Goal: Information Seeking & Learning: Find specific fact

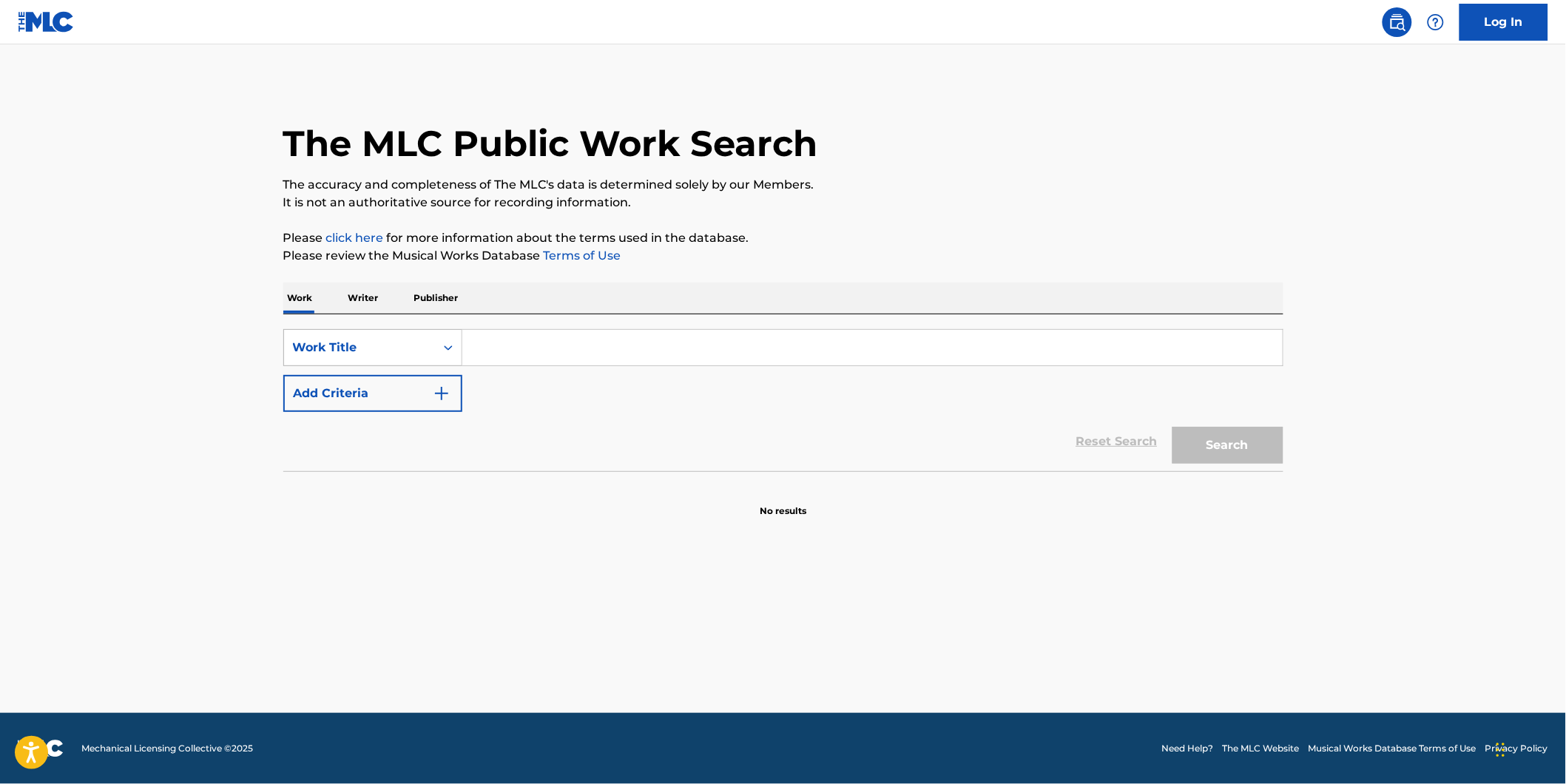
click at [410, 353] on div "Work Title" at bounding box center [360, 347] width 133 height 18
drag, startPoint x: 383, startPoint y: 378, endPoint x: 436, endPoint y: 367, distance: 54.1
click at [397, 376] on div "MLC Song Code" at bounding box center [373, 384] width 177 height 37
click at [558, 346] on input "Search Form" at bounding box center [873, 347] width 821 height 35
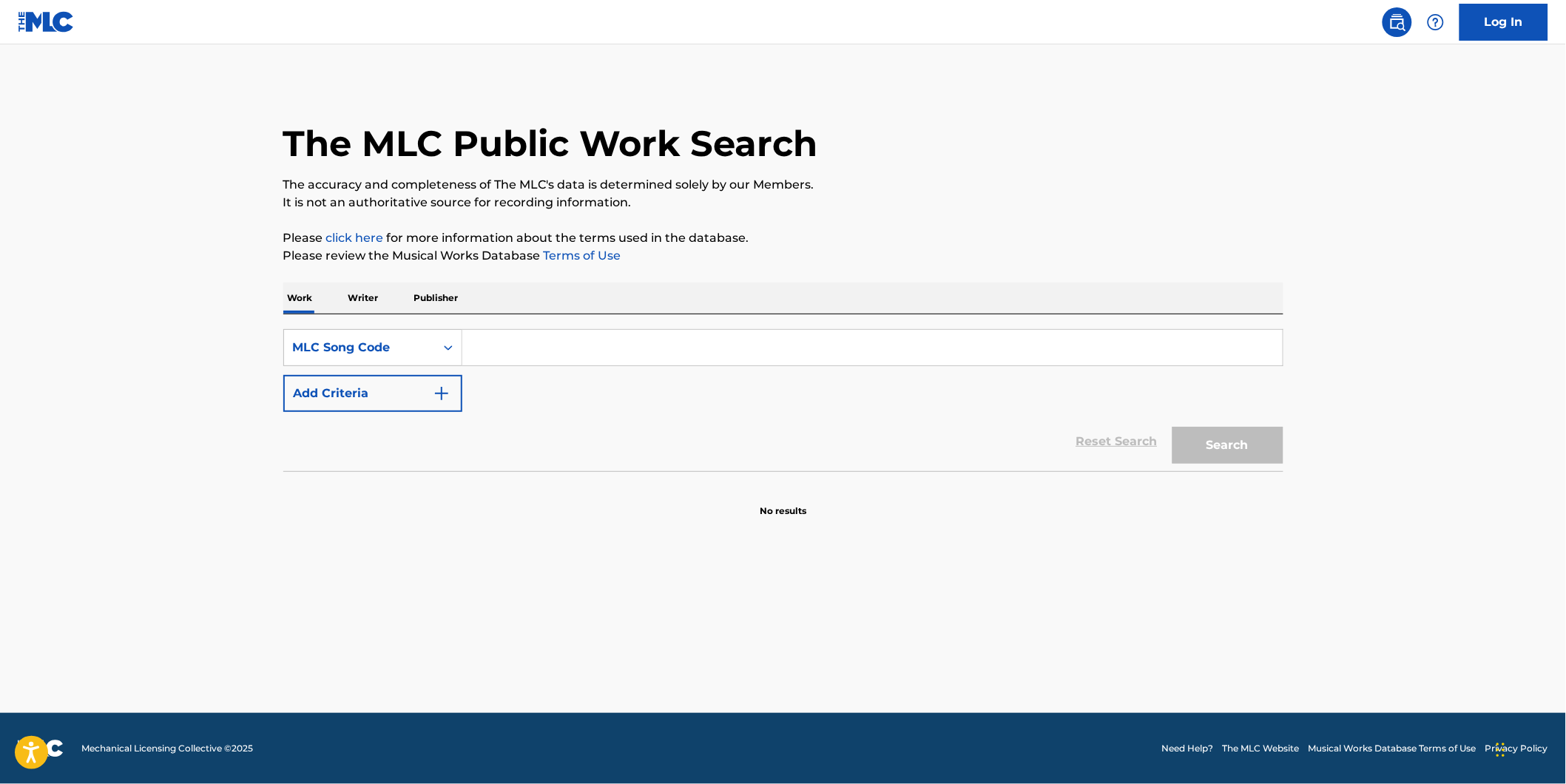
paste input "J1924R"
type input "J1924R"
click at [1173, 427] on button "Search" at bounding box center [1227, 446] width 111 height 37
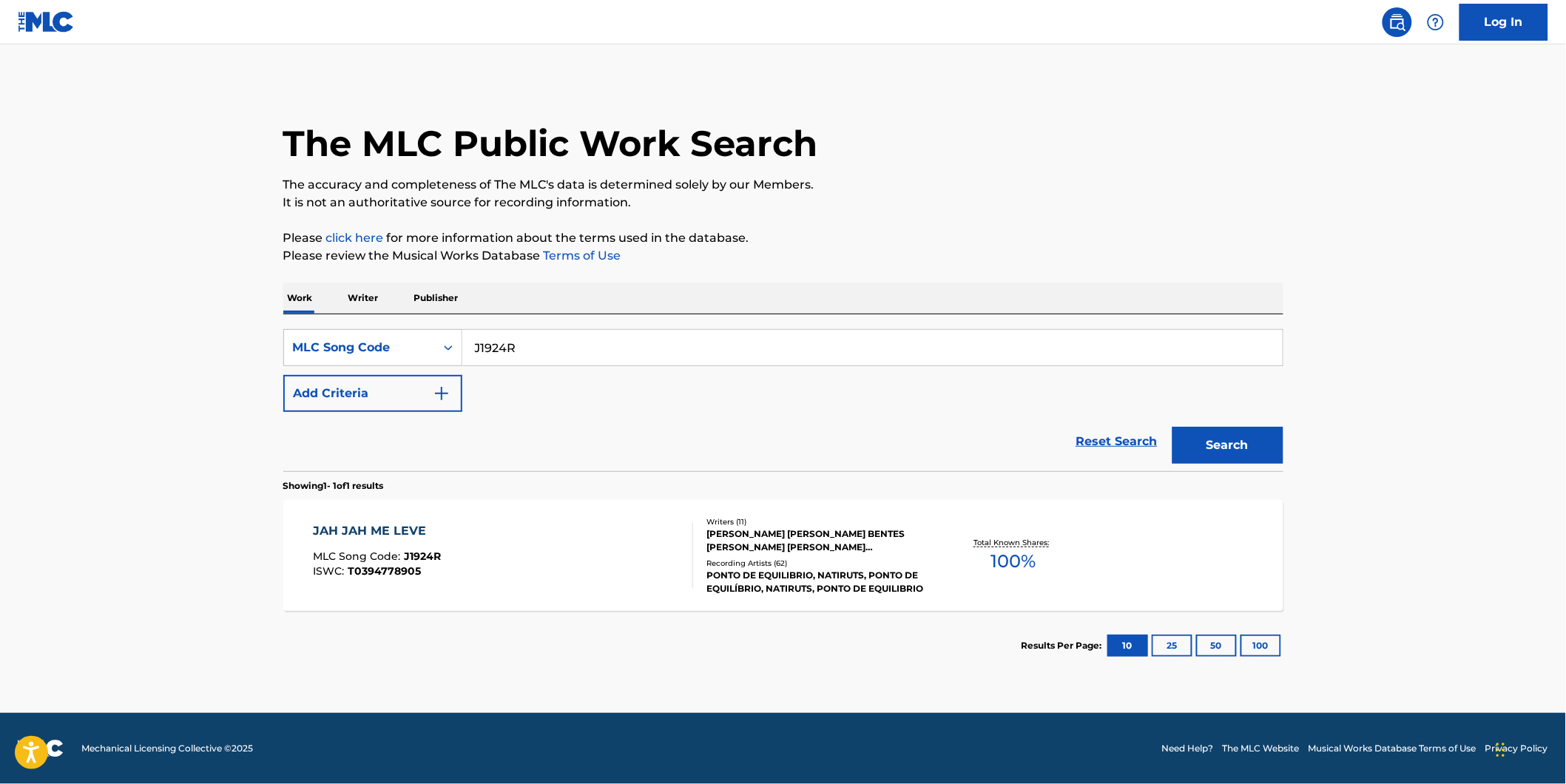
click at [430, 526] on div "JAH JAH ME LEVE" at bounding box center [377, 531] width 128 height 18
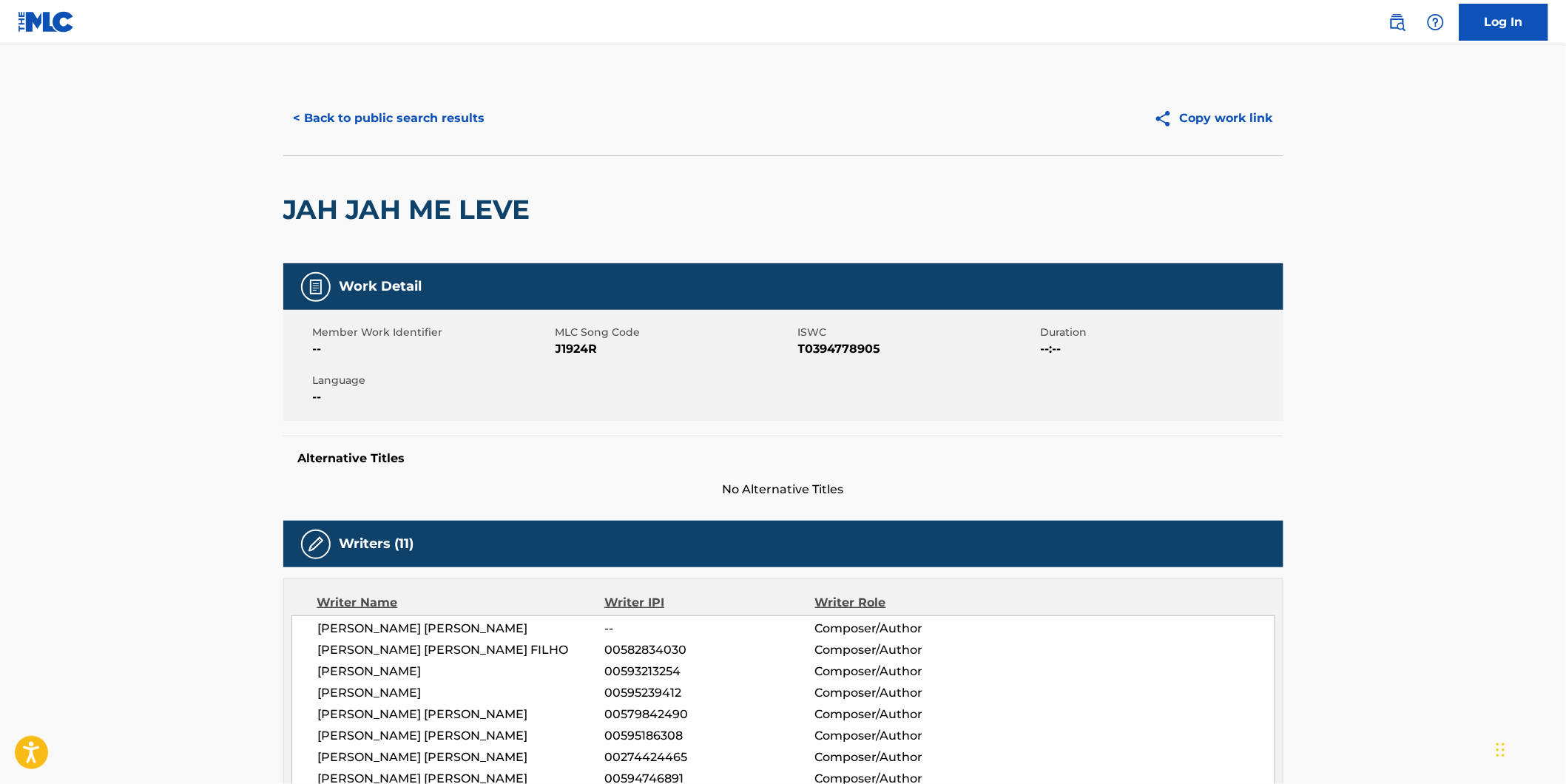
click at [362, 114] on button "< Back to public search results" at bounding box center [390, 119] width 213 height 37
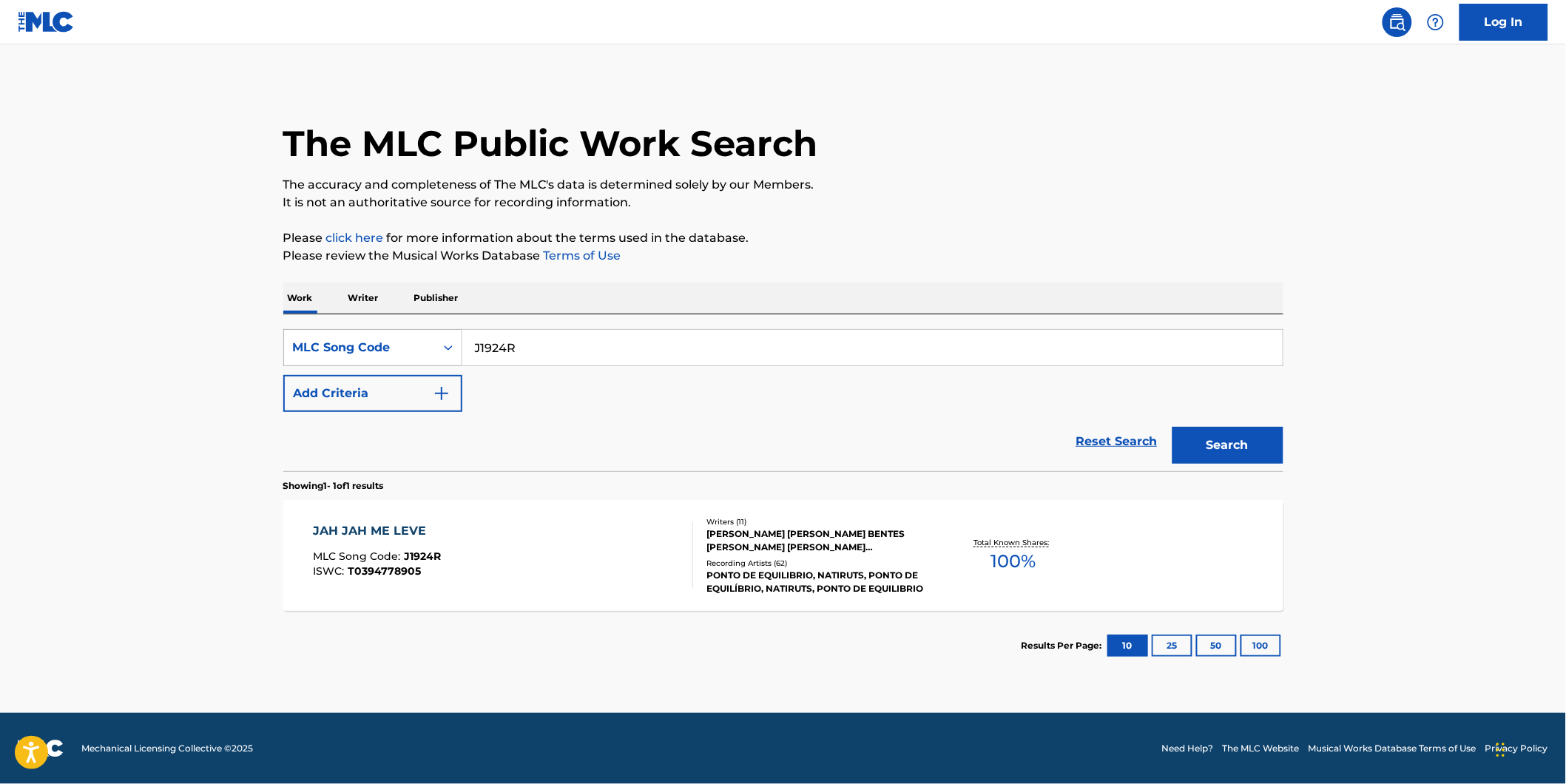
drag, startPoint x: 562, startPoint y: 341, endPoint x: 405, endPoint y: 341, distance: 157.0
click at [405, 341] on div "SearchWithCriteria74795add-de72-470c-86b7-2702e39deb61 MLC Song Code J1924R" at bounding box center [783, 347] width 1000 height 37
paste input "N4918X"
type input "N4918X"
click at [1173, 427] on button "Search" at bounding box center [1227, 446] width 111 height 37
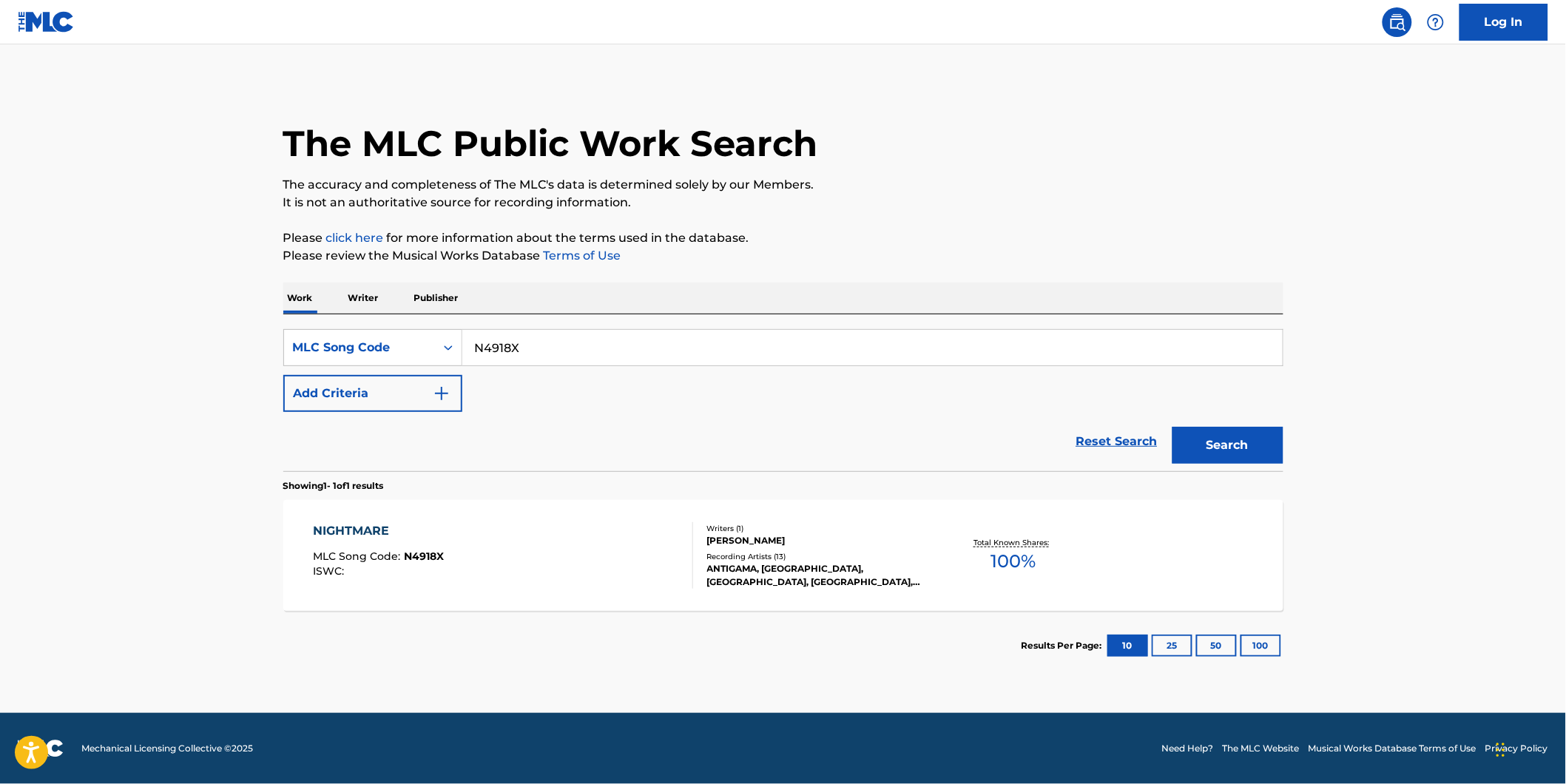
click at [352, 513] on div "NIGHTMARE MLC Song Code : N4918X ISWC : Writers ( 1 ) [PERSON_NAME] Recording A…" at bounding box center [783, 555] width 1000 height 111
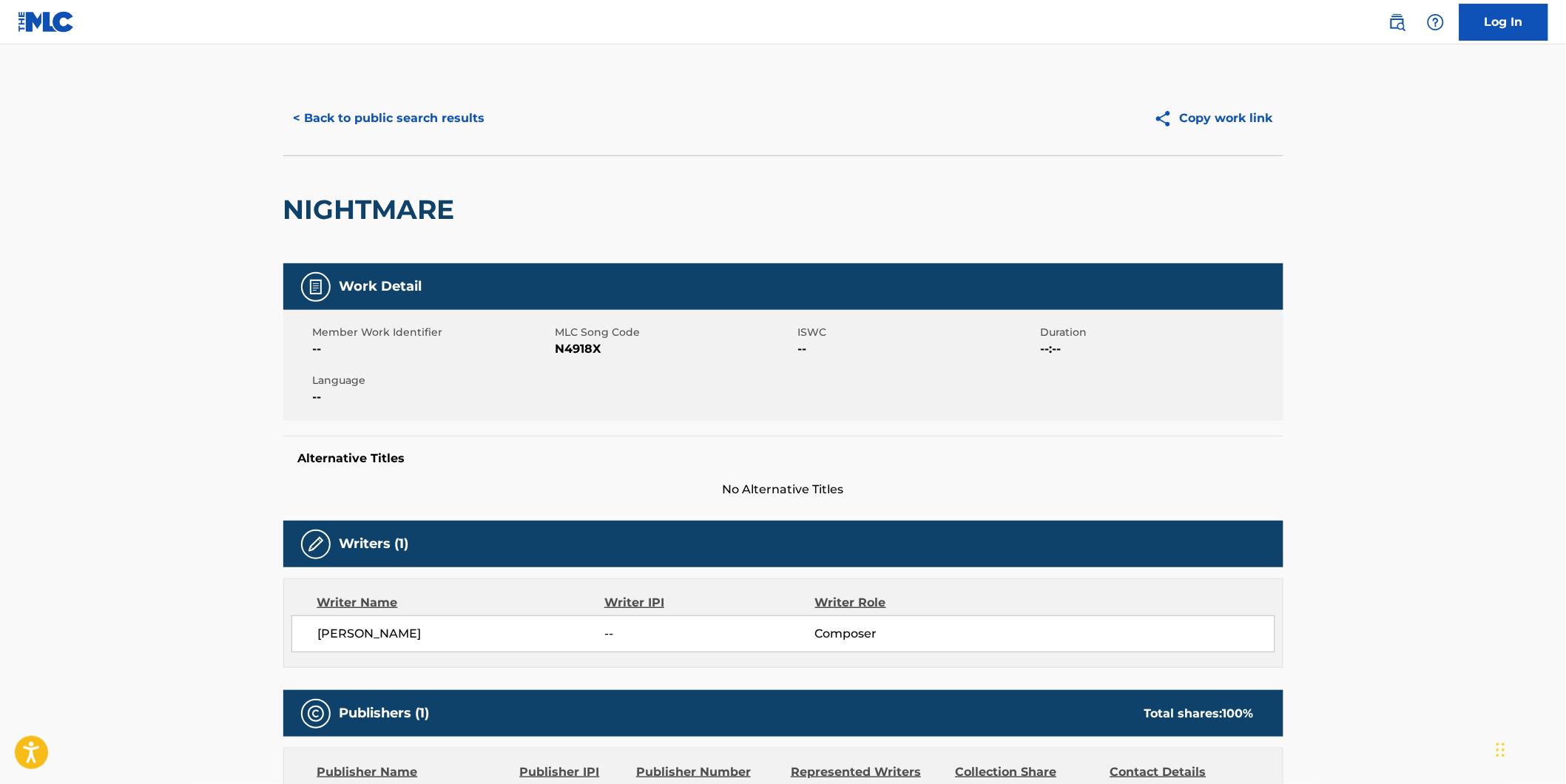
click at [349, 104] on button "< Back to public search results" at bounding box center [390, 119] width 213 height 37
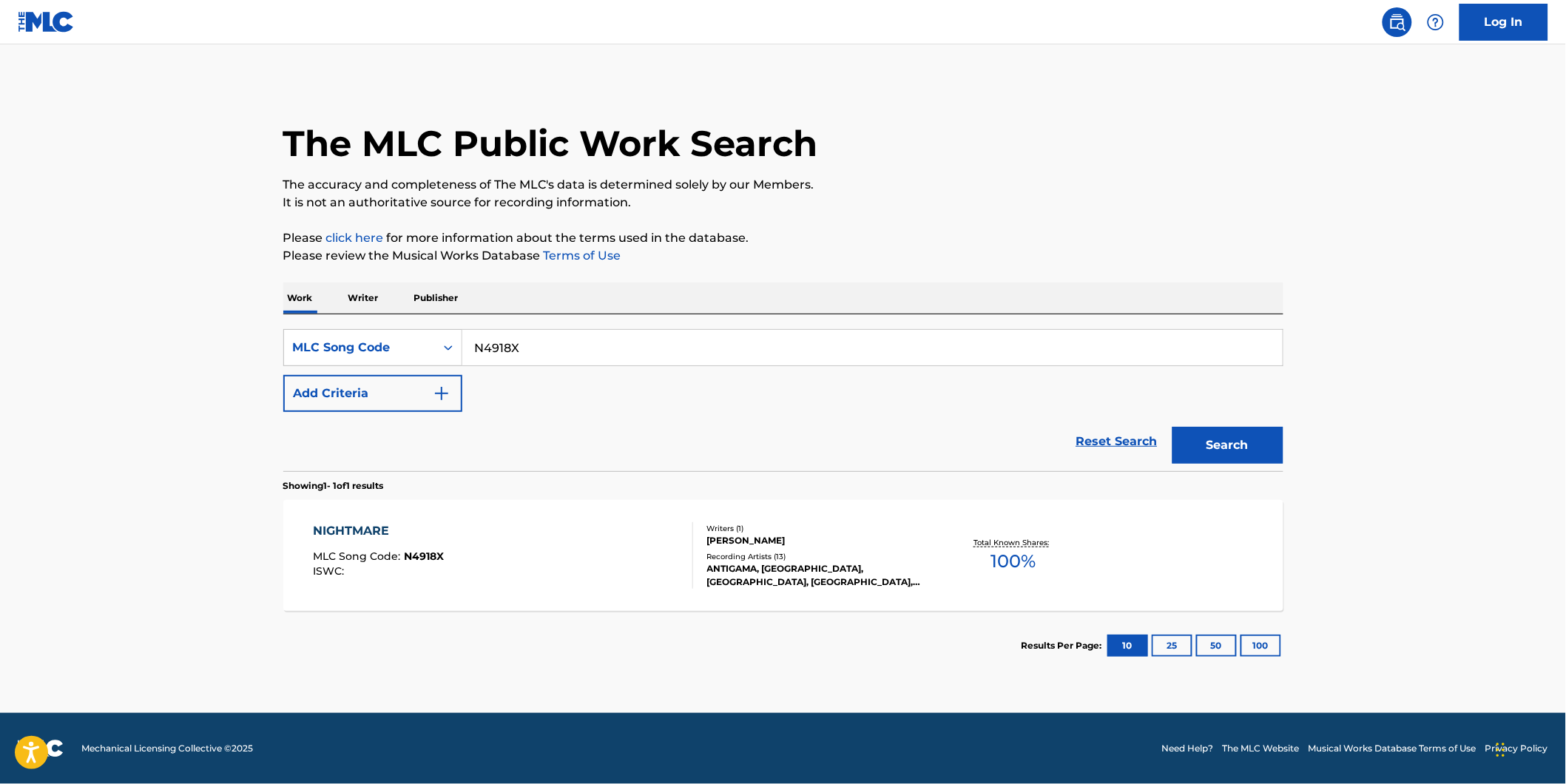
drag, startPoint x: 603, startPoint y: 338, endPoint x: 597, endPoint y: 364, distance: 26.7
click at [427, 338] on div "SearchWithCriteria74795add-de72-470c-86b7-2702e39deb61 MLC Song Code N4918X" at bounding box center [783, 347] width 1000 height 37
paste input "SD2TLU"
type input "SD2TLU"
click at [1173, 427] on button "Search" at bounding box center [1227, 446] width 111 height 37
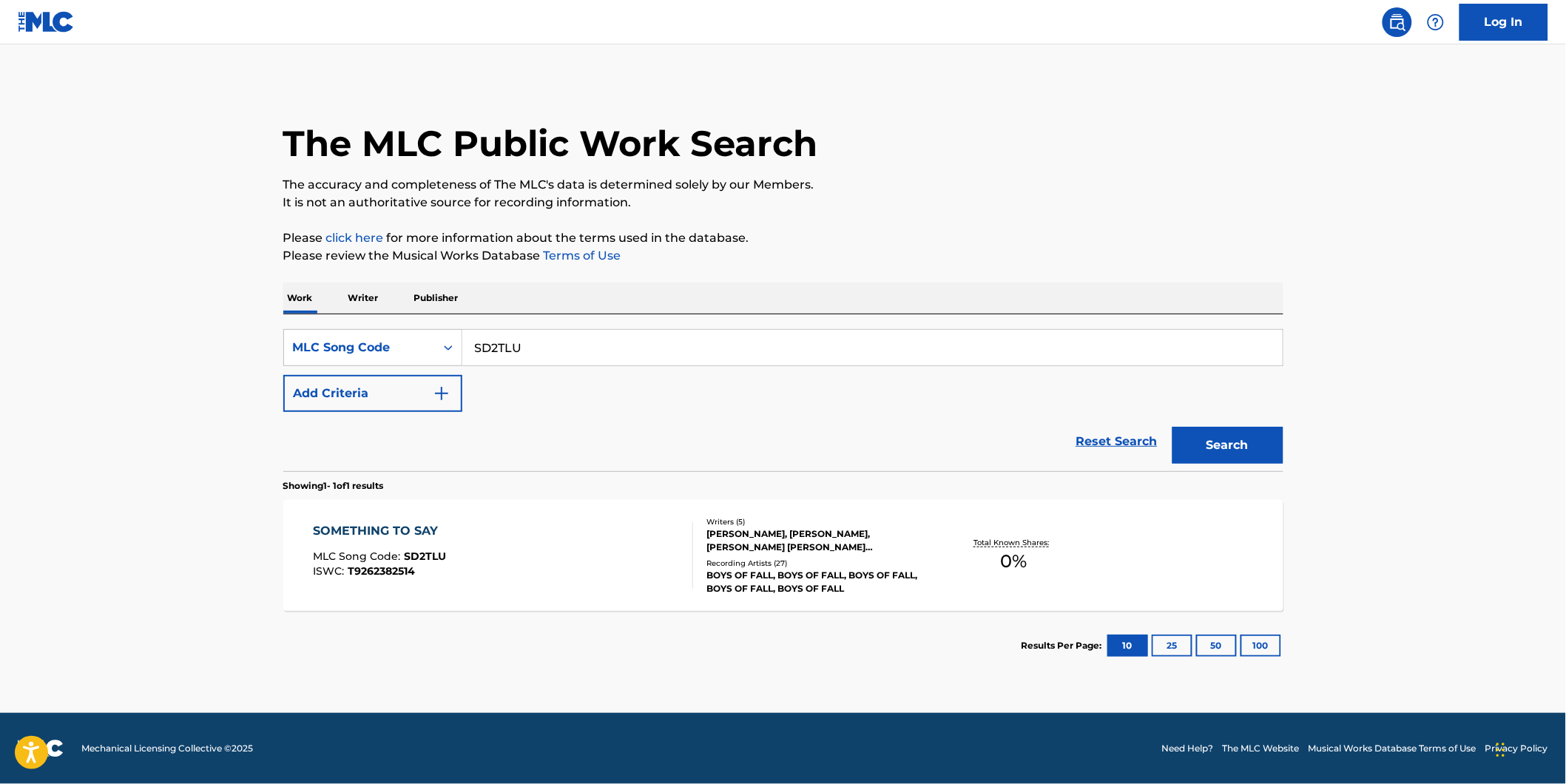
click at [640, 593] on div "SOMETHING TO SAY MLC Song Code : SD2TLU ISWC : T9262382514 Writers ( 5 ) [PERSO…" at bounding box center [783, 555] width 1000 height 111
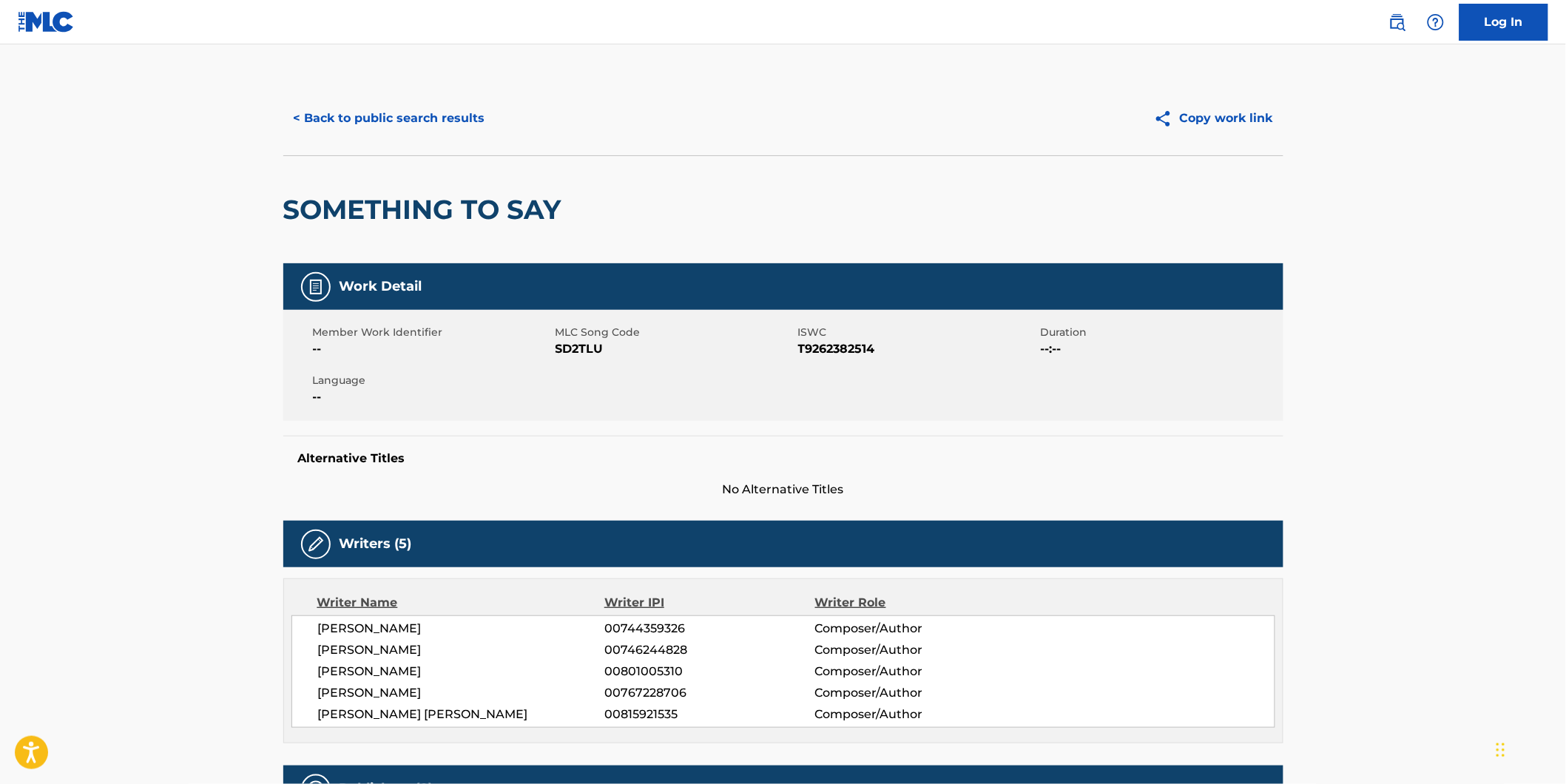
click at [333, 115] on button "< Back to public search results" at bounding box center [390, 119] width 213 height 37
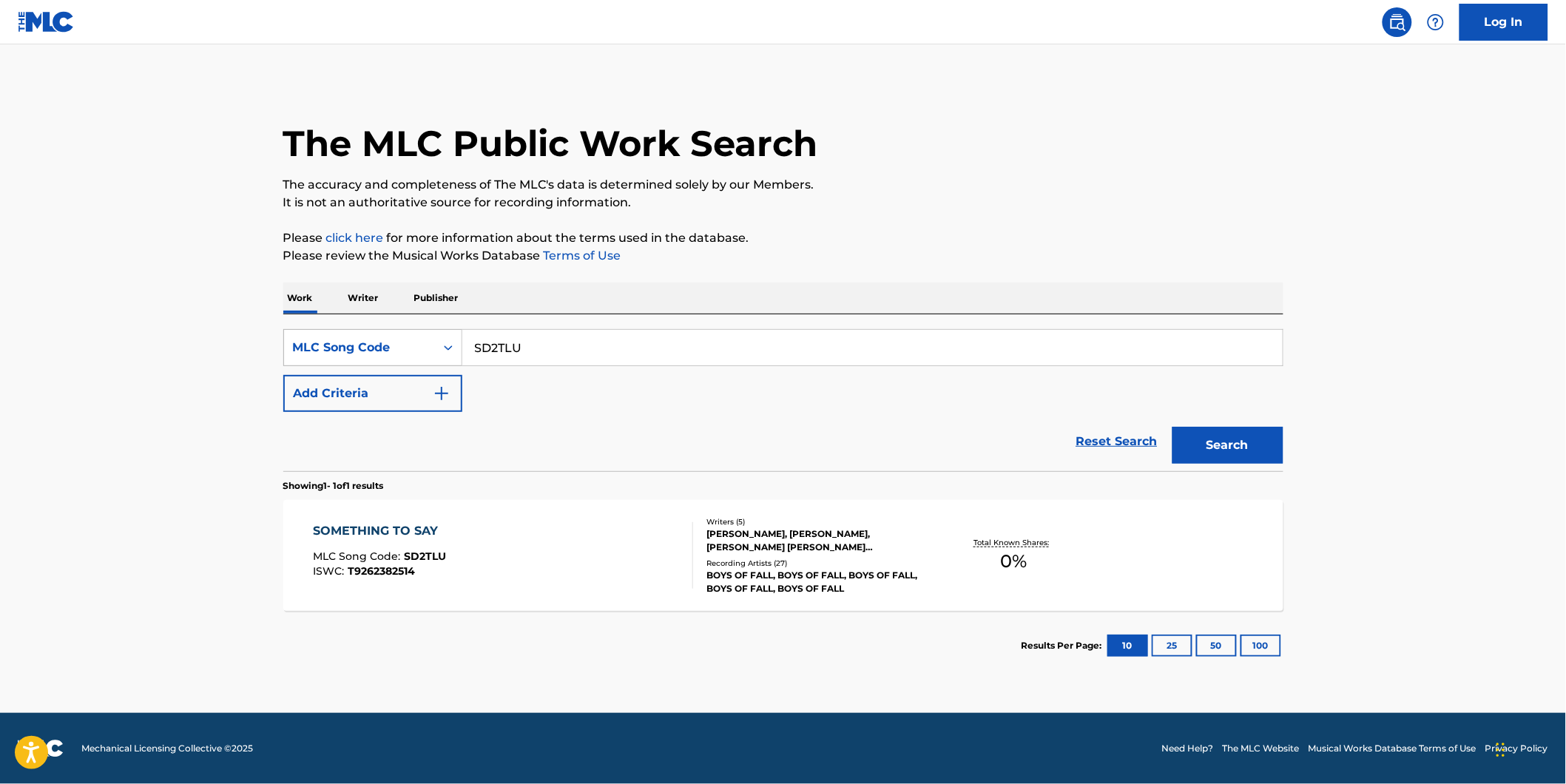
drag, startPoint x: 552, startPoint y: 344, endPoint x: 395, endPoint y: 362, distance: 158.0
click at [395, 362] on div "SearchWithCriteria74795add-de72-470c-86b7-2702e39deb61 MLC Song Code SD2TLU" at bounding box center [783, 347] width 1000 height 37
paste input "N40442"
type input "N40442"
click at [1173, 427] on button "Search" at bounding box center [1227, 446] width 111 height 37
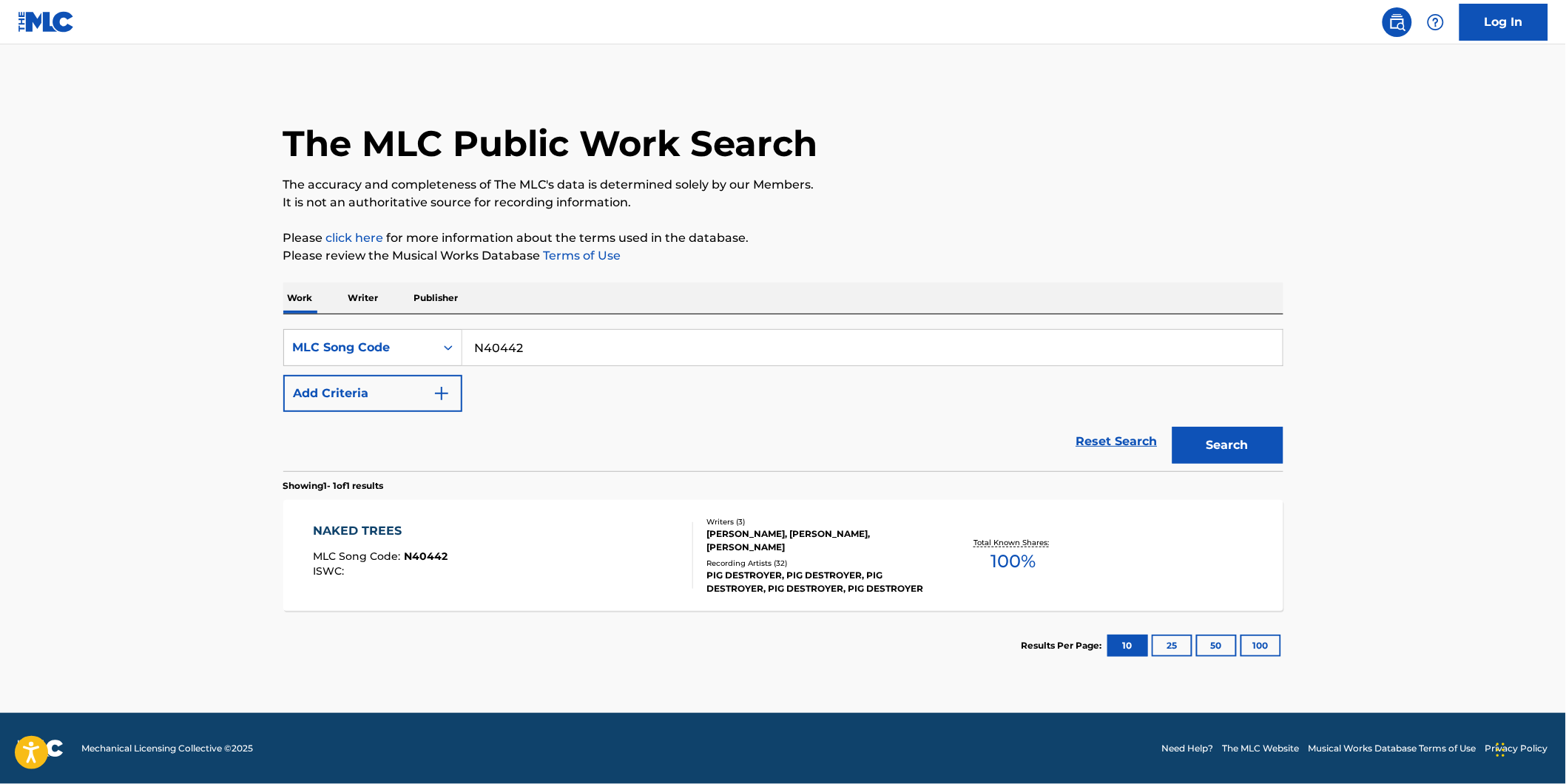
click at [409, 555] on span "N40442" at bounding box center [425, 555] width 43 height 13
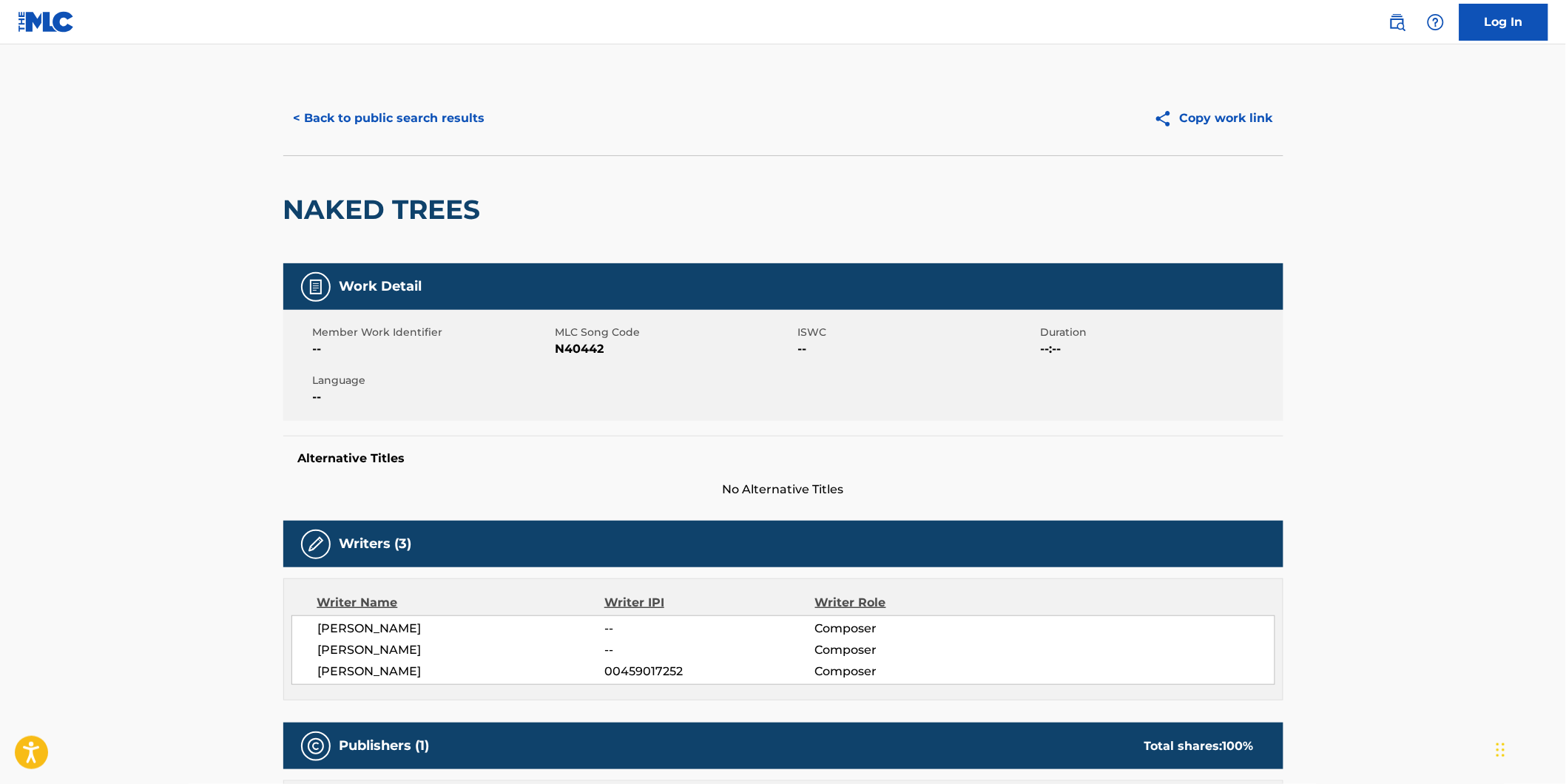
click at [343, 123] on button "< Back to public search results" at bounding box center [390, 119] width 213 height 37
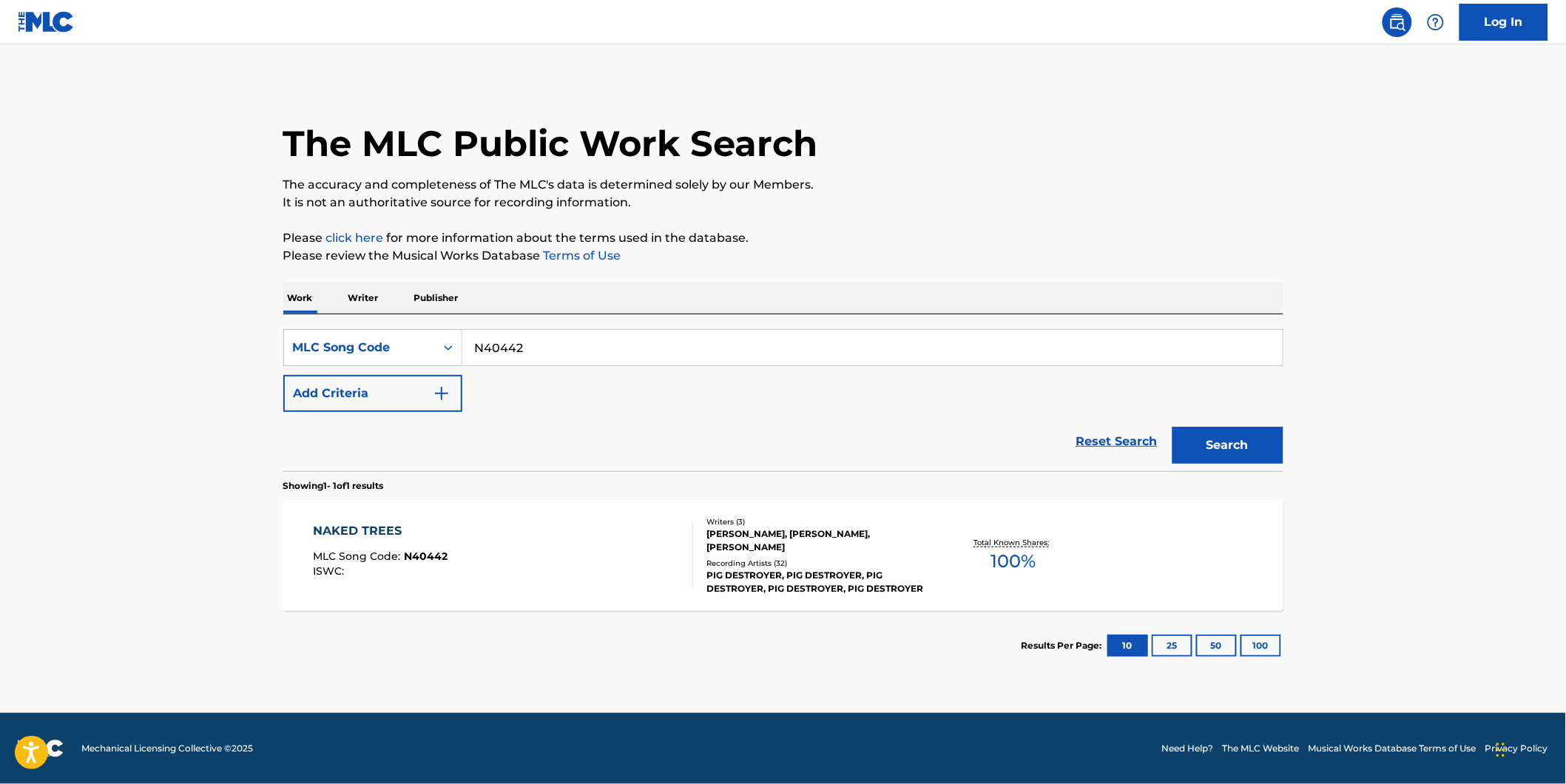
drag, startPoint x: 597, startPoint y: 345, endPoint x: 691, endPoint y: 400, distance: 108.9
click at [326, 391] on div "SearchWithCriteria74795add-de72-470c-86b7-2702e39deb61 MLC Song Code N40442 Add…" at bounding box center [783, 369] width 1000 height 82
paste input "TD2NKT"
type input "TD2NKT"
click at [1173, 427] on button "Search" at bounding box center [1227, 446] width 111 height 37
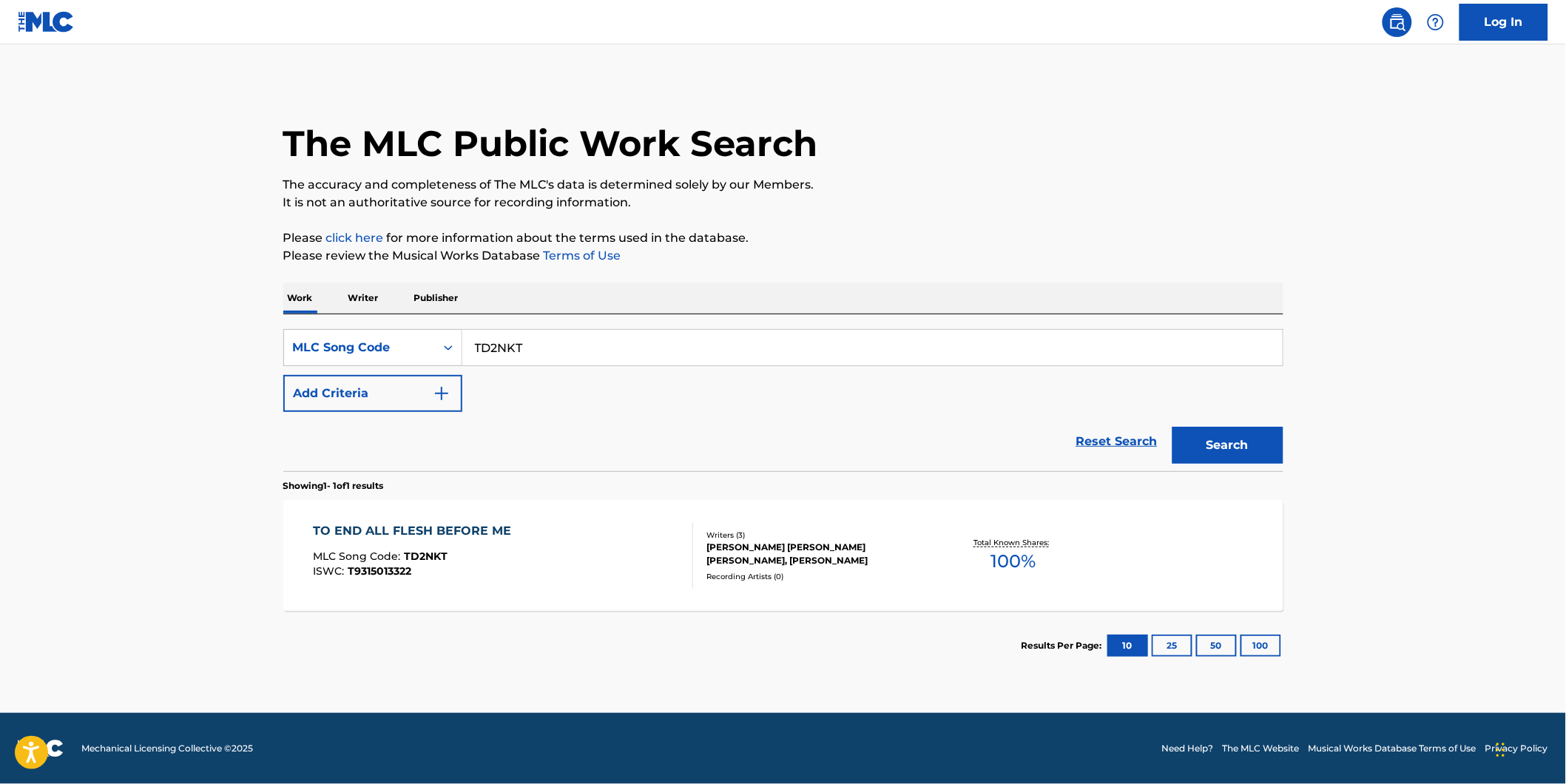
click at [653, 540] on div "TO END ALL FLESH BEFORE ME MLC Song Code : TD2NKT ISWC : T9315013322" at bounding box center [503, 555] width 380 height 66
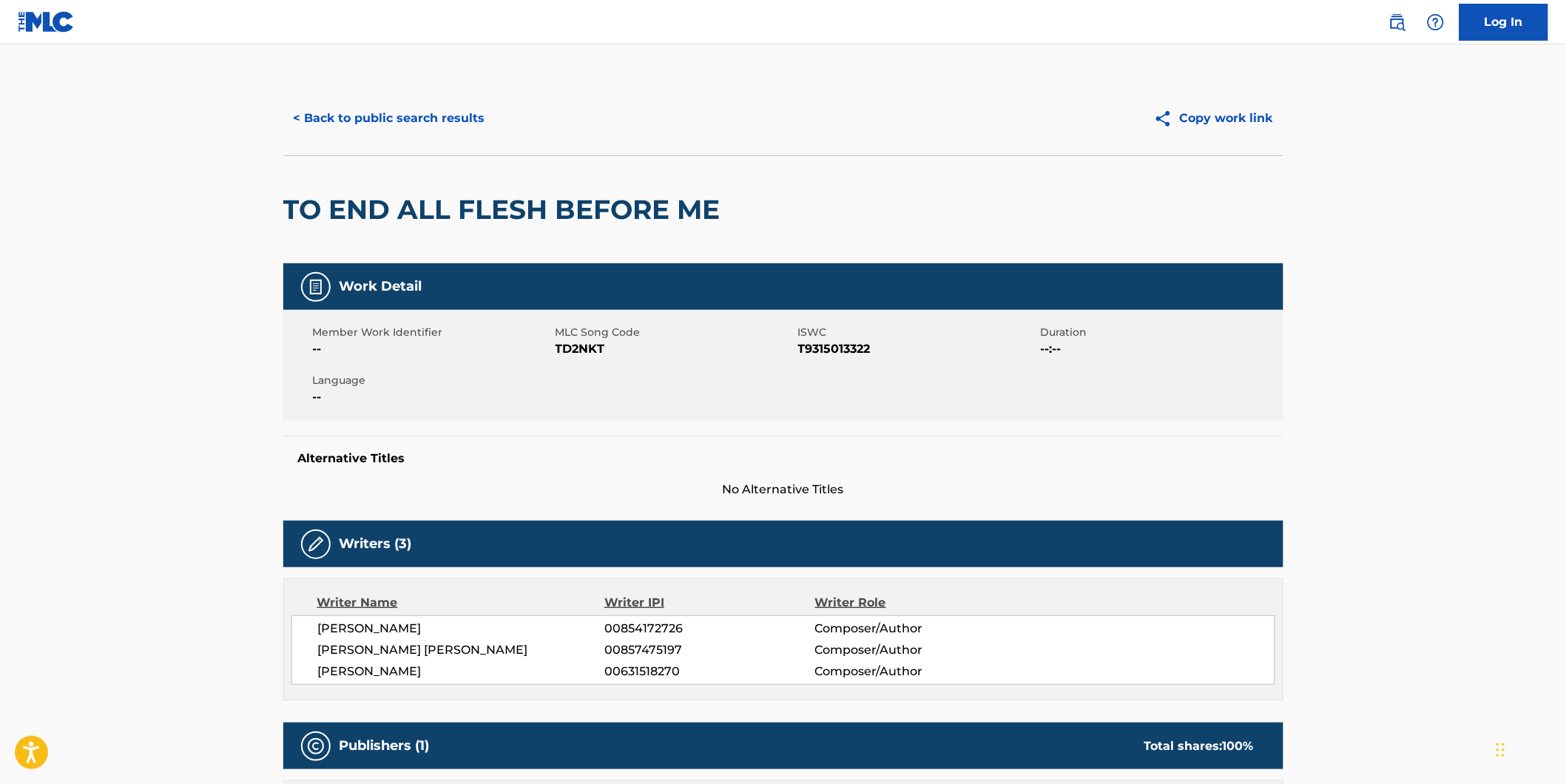
click at [439, 117] on button "< Back to public search results" at bounding box center [390, 119] width 213 height 37
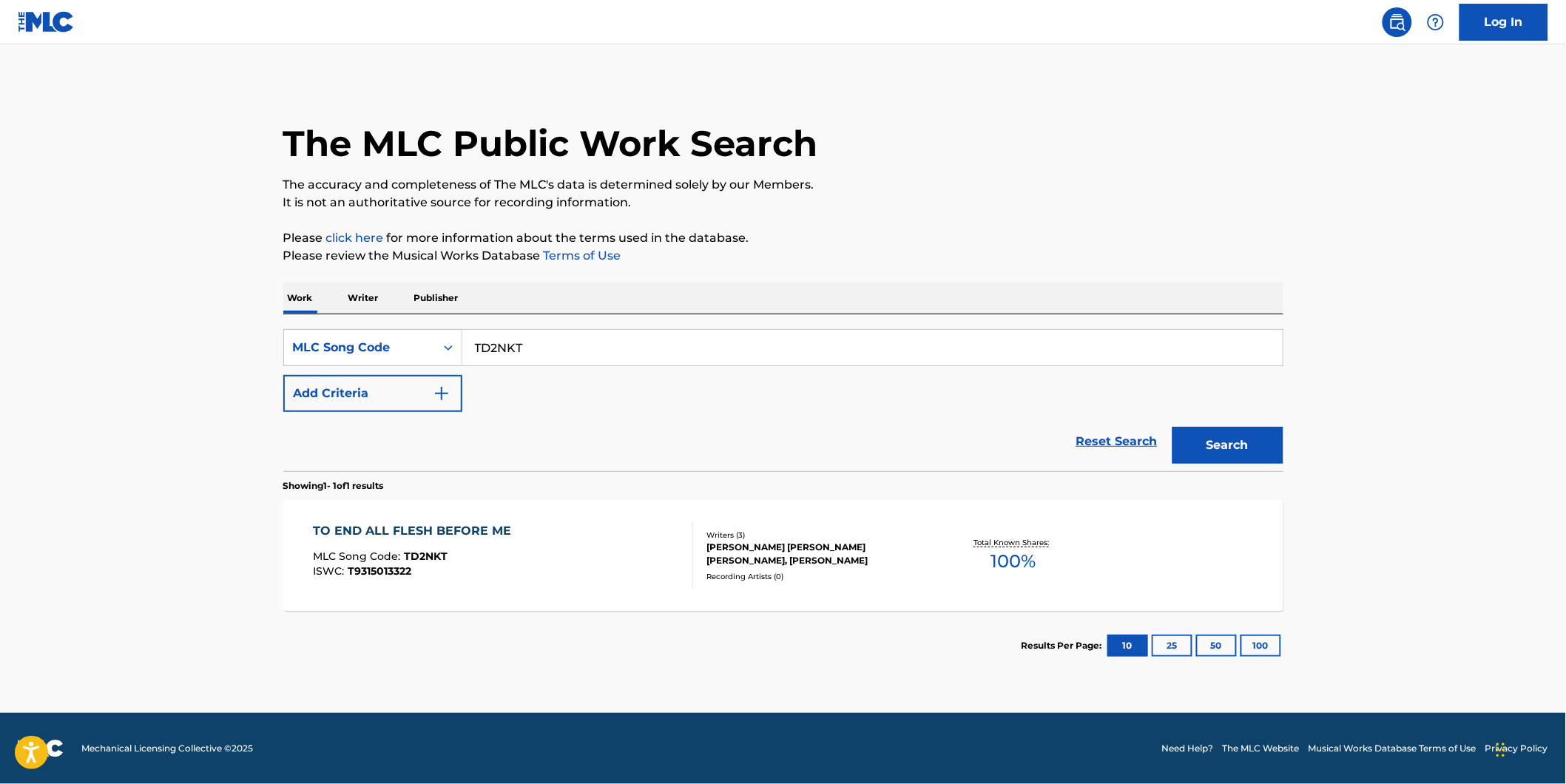
drag, startPoint x: 580, startPoint y: 348, endPoint x: 160, endPoint y: 396, distance: 422.7
click at [300, 350] on div "SearchWithCriteria74795add-de72-470c-86b7-2702e39deb61 MLC Song Code TD2NKT" at bounding box center [783, 347] width 1000 height 37
drag, startPoint x: 568, startPoint y: 349, endPoint x: 490, endPoint y: 362, distance: 79.1
click at [414, 361] on div "SearchWithCriteria74795add-de72-470c-86b7-2702e39deb61 MLC Song Code TD2NKT" at bounding box center [783, 347] width 1000 height 37
paste input "C89234"
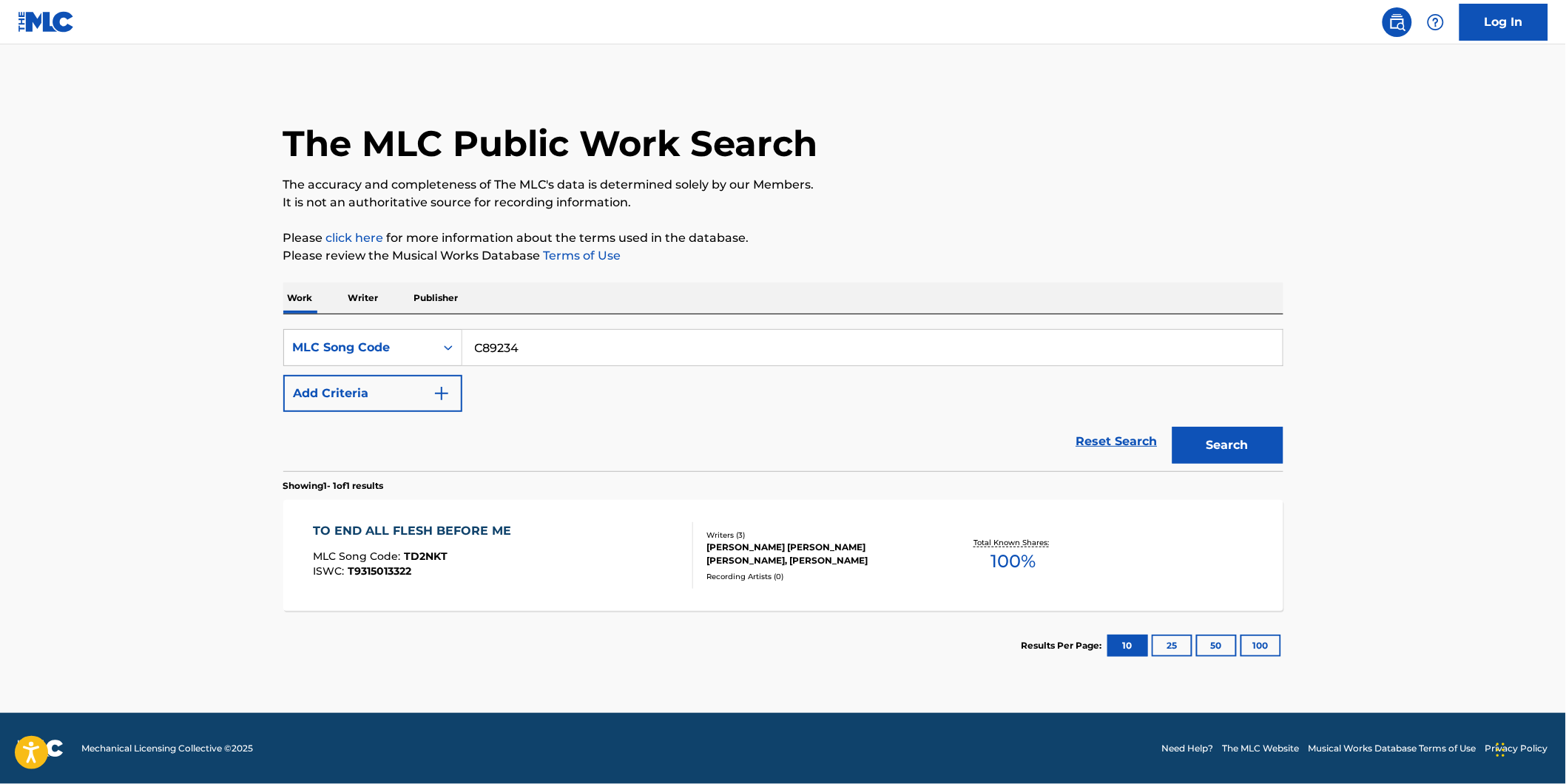
type input "C89234"
click at [1173, 427] on button "Search" at bounding box center [1227, 446] width 111 height 37
click at [481, 600] on div "CYCLOPIAN SCAPE MLC Song Code : C89234 ISWC : Writers ( 3 ) [PERSON_NAME], [PER…" at bounding box center [783, 555] width 1000 height 111
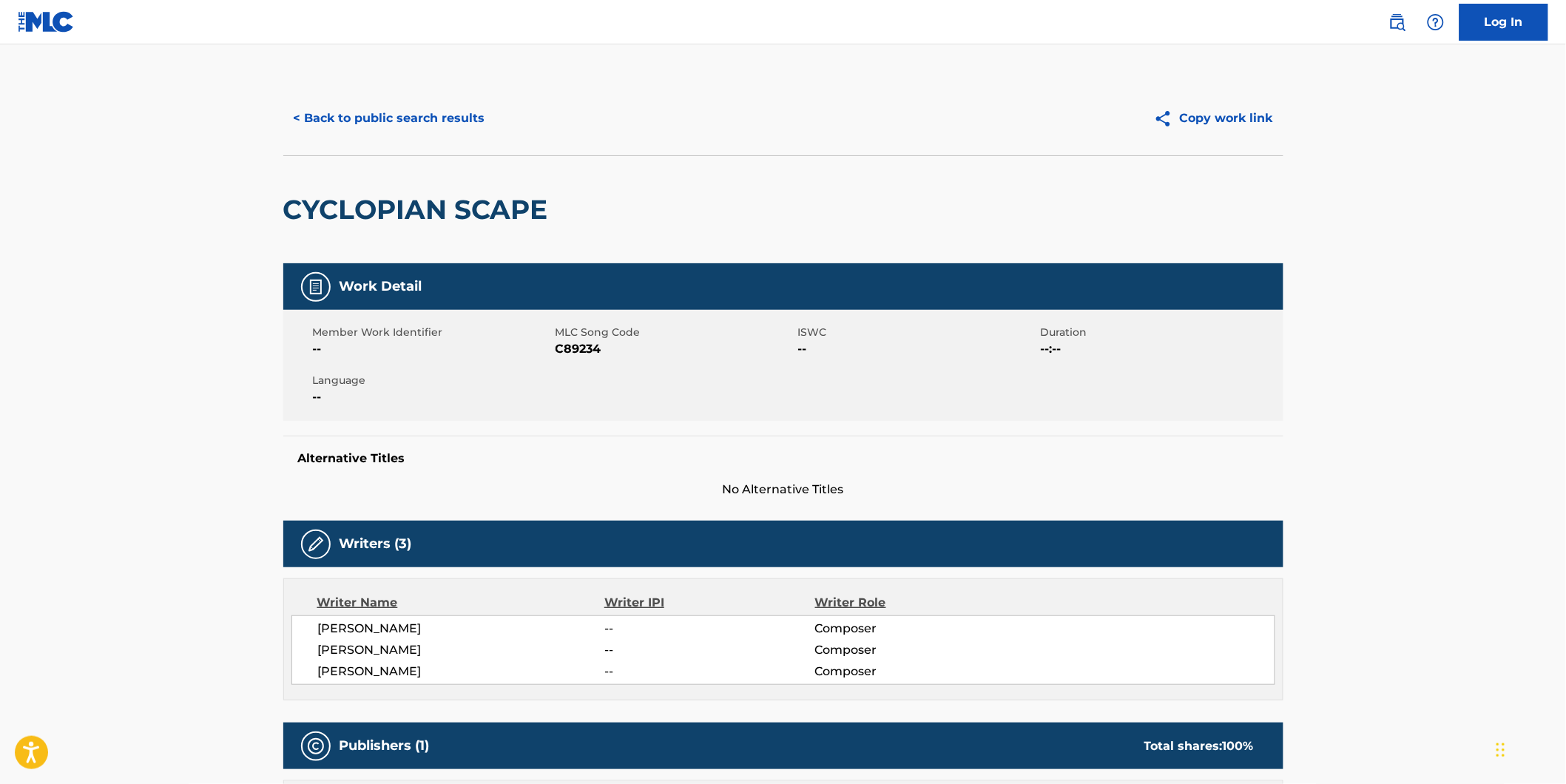
click at [303, 105] on button "< Back to public search results" at bounding box center [390, 119] width 213 height 37
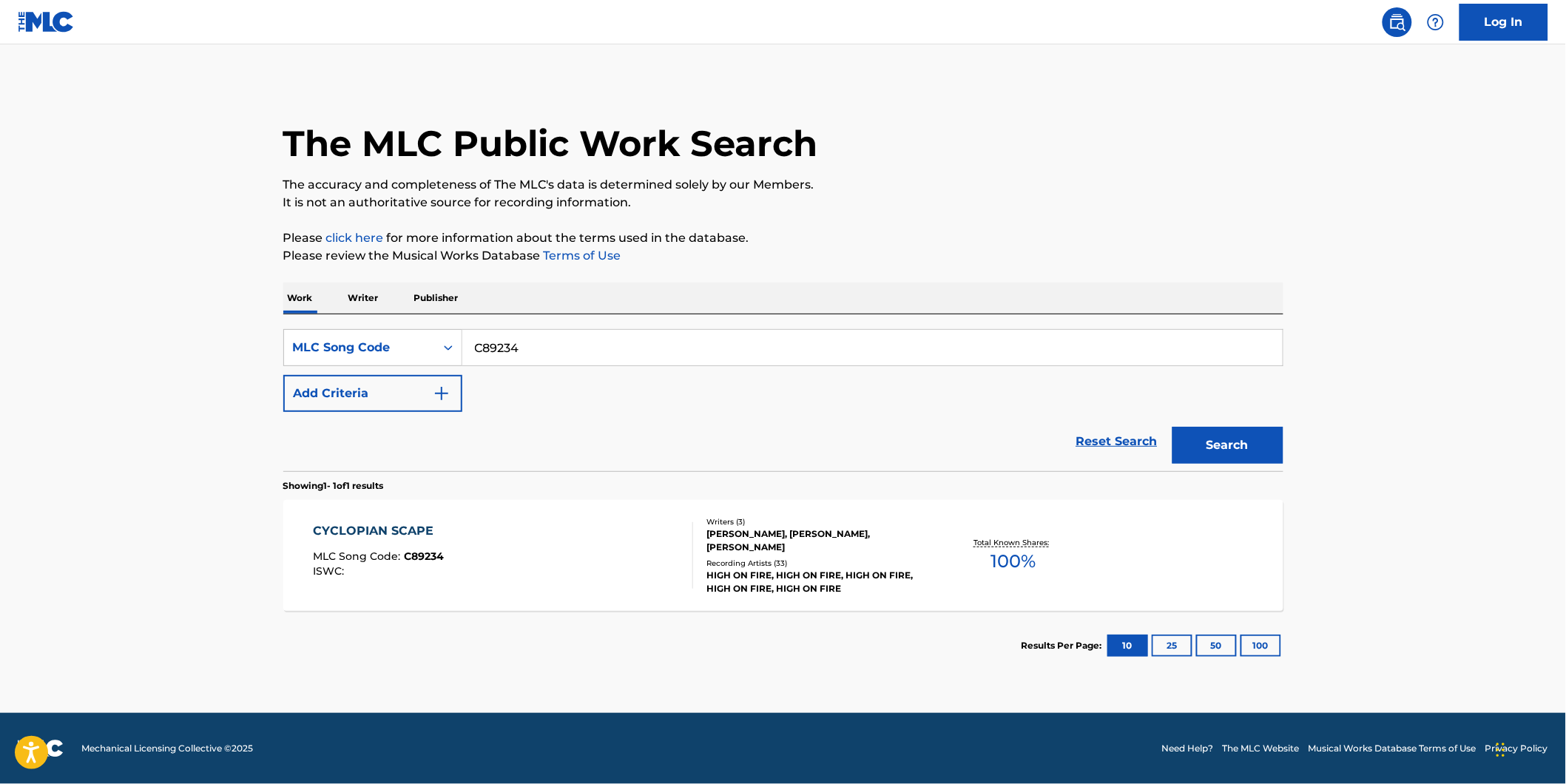
drag, startPoint x: 505, startPoint y: 362, endPoint x: 565, endPoint y: 419, distance: 82.8
click at [305, 416] on form "SearchWithCriteria74795add-de72-470c-86b7-2702e39deb61 MLC Song Code C89234 Add…" at bounding box center [783, 400] width 1000 height 142
paste input "IC5MPC"
type input "IC5MPC"
click at [1173, 427] on button "Search" at bounding box center [1227, 446] width 111 height 37
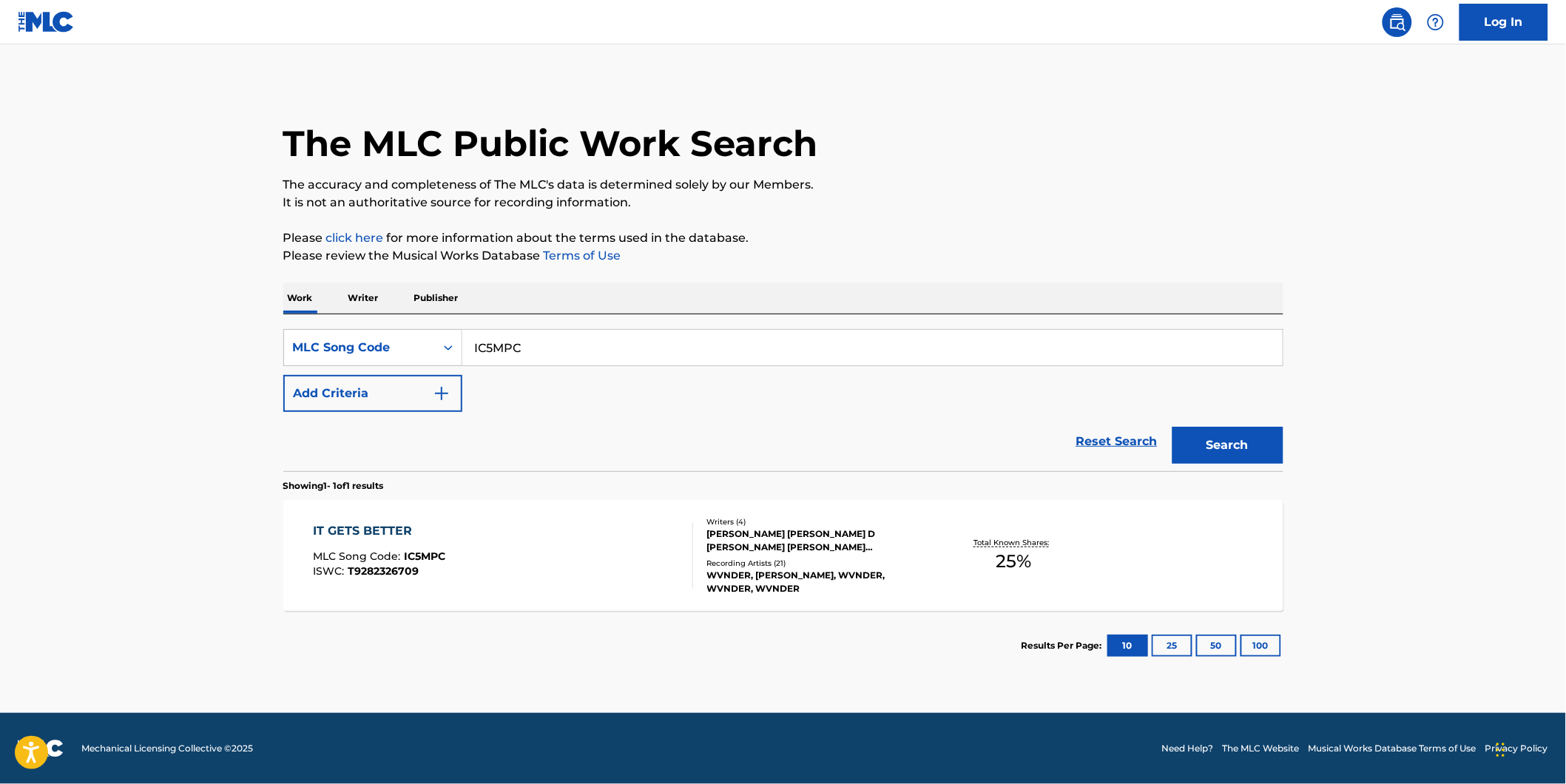
click at [537, 522] on div "IT GETS BETTER MLC Song Code : IC5MPC ISWC : T9282326709" at bounding box center [503, 555] width 380 height 66
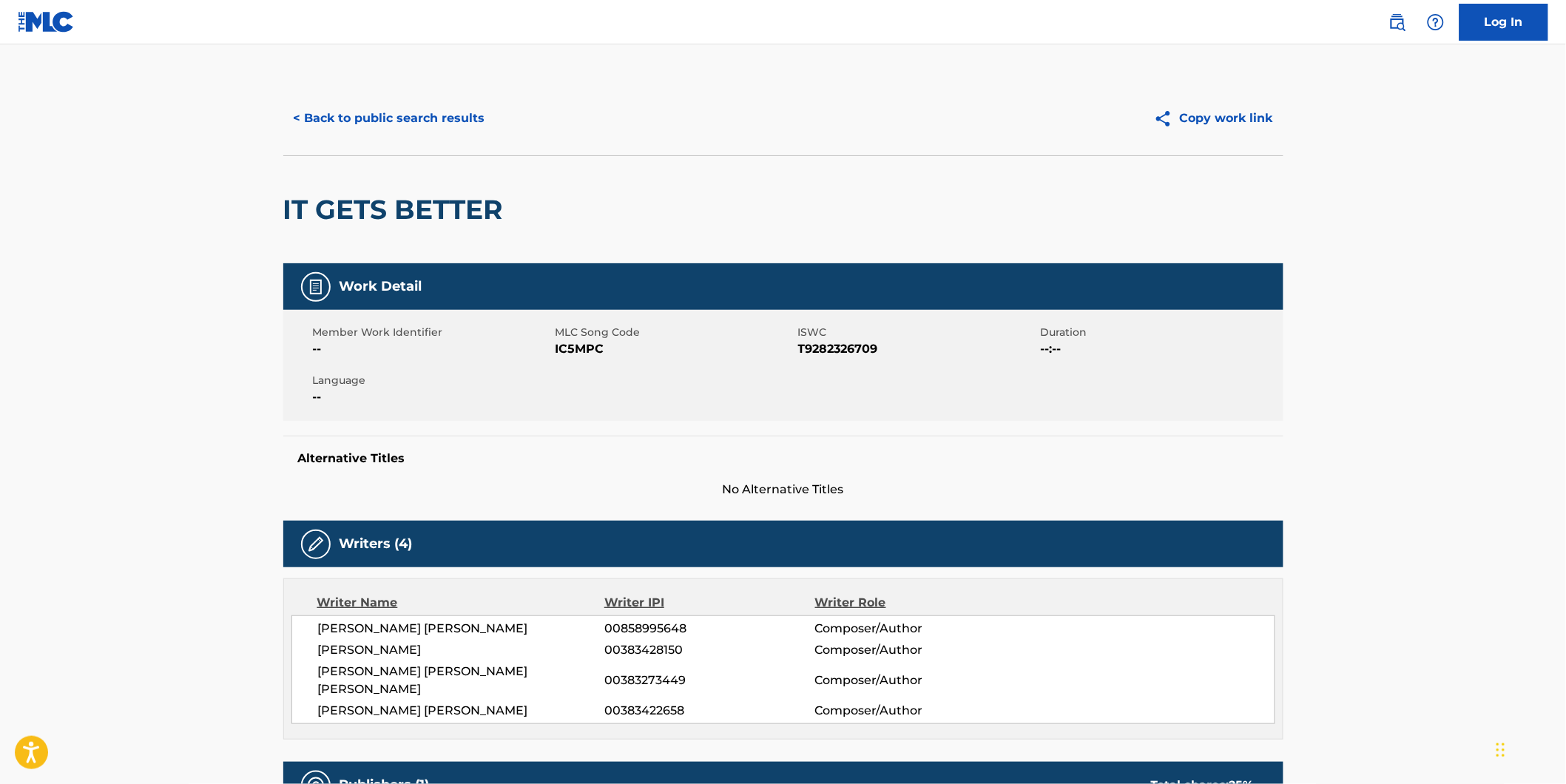
drag, startPoint x: 368, startPoint y: 137, endPoint x: 364, endPoint y: 128, distance: 9.8
click at [364, 128] on div "< Back to public search results Copy work link" at bounding box center [783, 118] width 1000 height 74
drag, startPoint x: 364, startPoint y: 128, endPoint x: 329, endPoint y: 122, distance: 35.5
click at [329, 122] on button "< Back to public search results" at bounding box center [390, 119] width 213 height 37
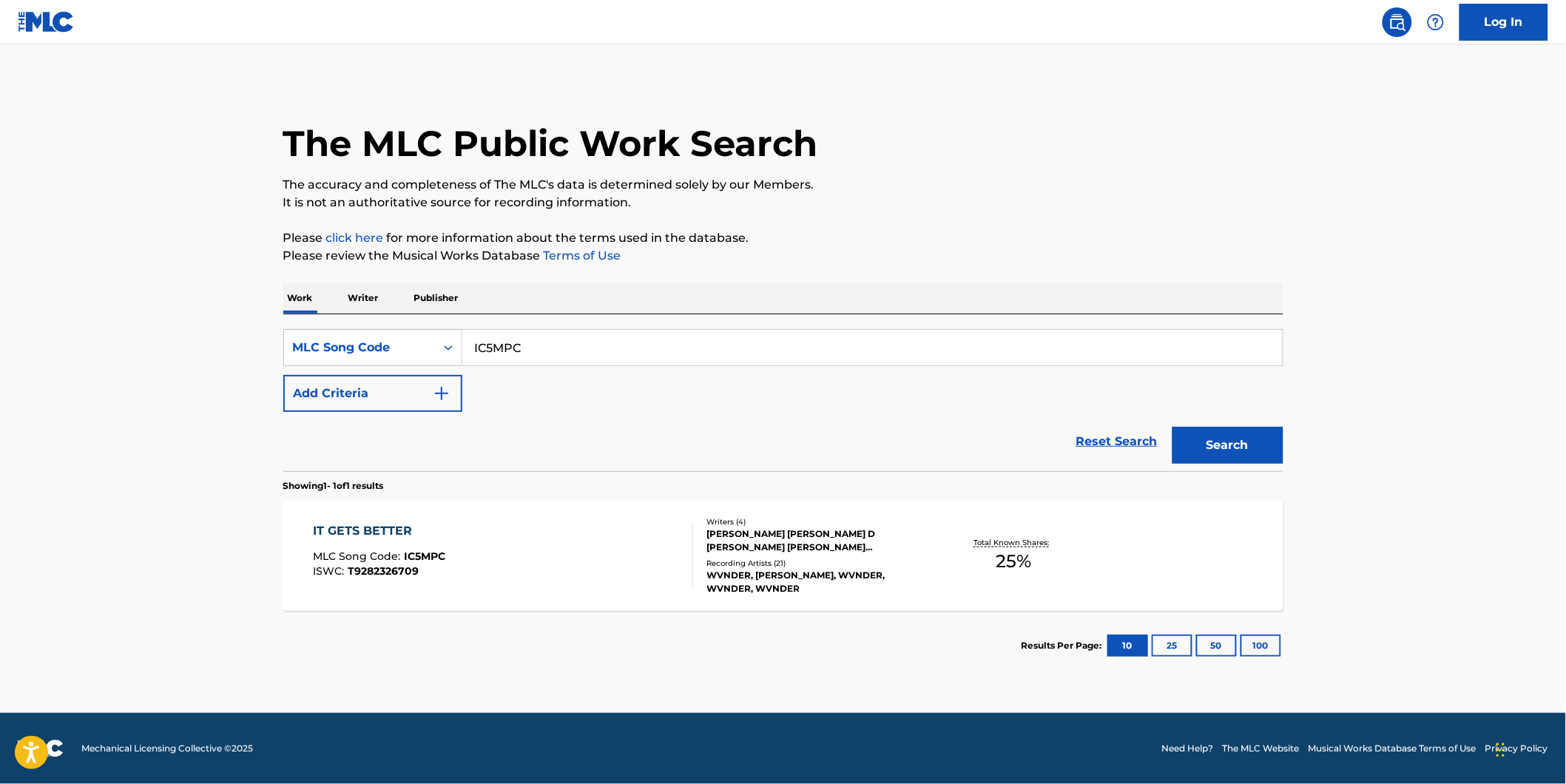
click at [373, 604] on div "IT GETS BETTER MLC Song Code : IC5MPC ISWC : T9282326709 Writers ( 4 ) [PERSON_…" at bounding box center [783, 555] width 1000 height 111
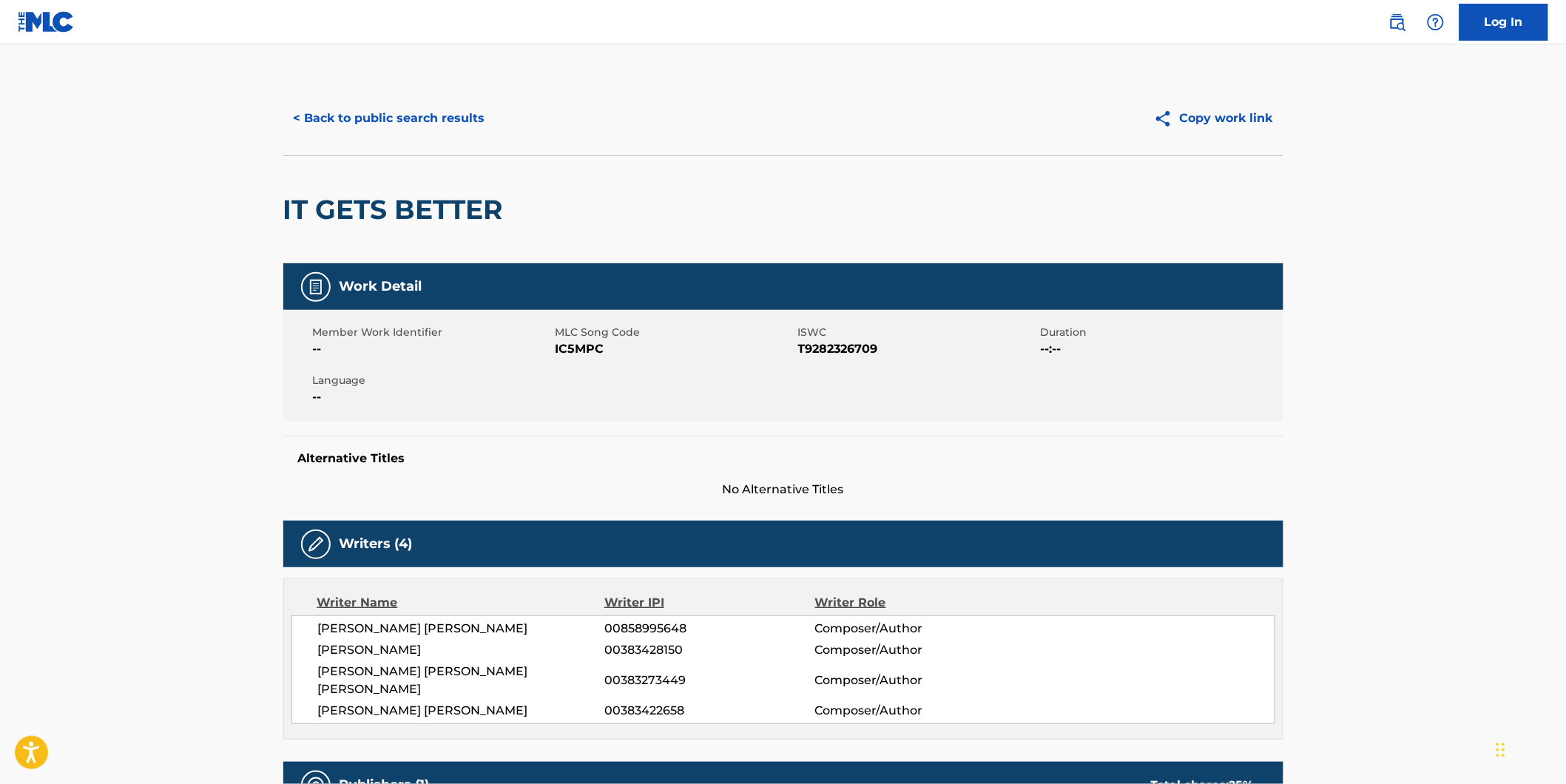
click at [378, 578] on div "Writer Name Writer IPI Writer Role [PERSON_NAME] [PERSON_NAME] 00858995648 Comp…" at bounding box center [783, 659] width 1000 height 161
click at [350, 136] on button "< Back to public search results" at bounding box center [390, 119] width 213 height 37
